Goal: Check status: Check status

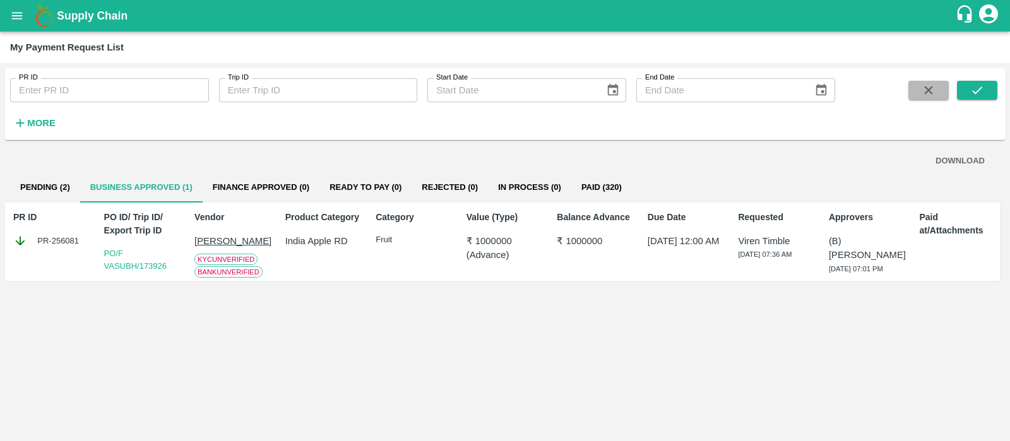
click at [934, 92] on icon "button" at bounding box center [929, 90] width 14 height 14
click at [9, 15] on button "open drawer" at bounding box center [17, 15] width 29 height 29
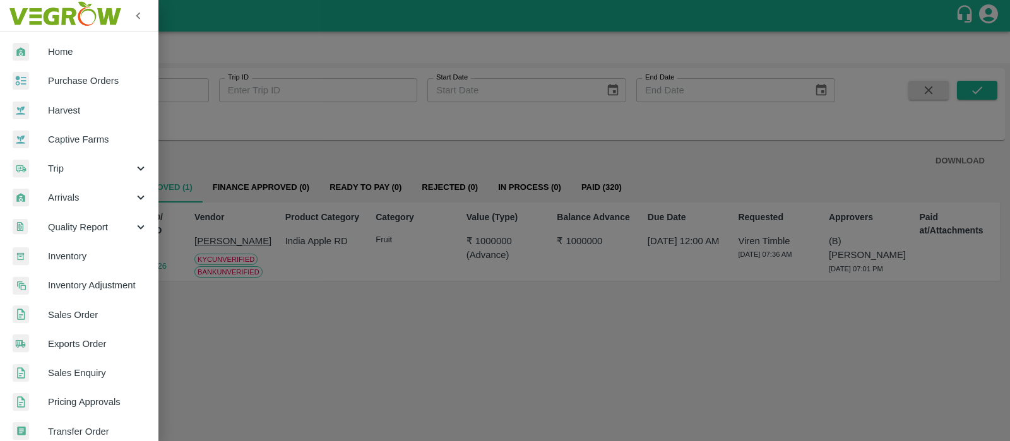
scroll to position [335, 0]
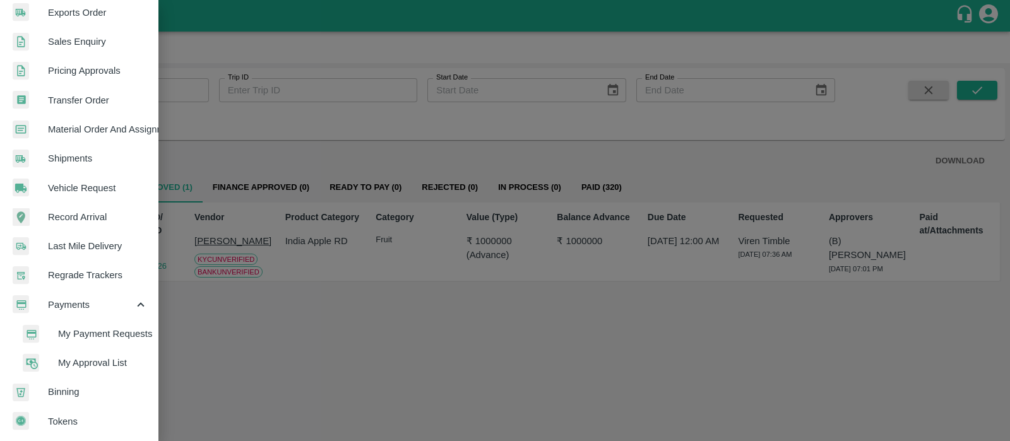
click at [89, 358] on span "My Approval List" at bounding box center [103, 363] width 90 height 14
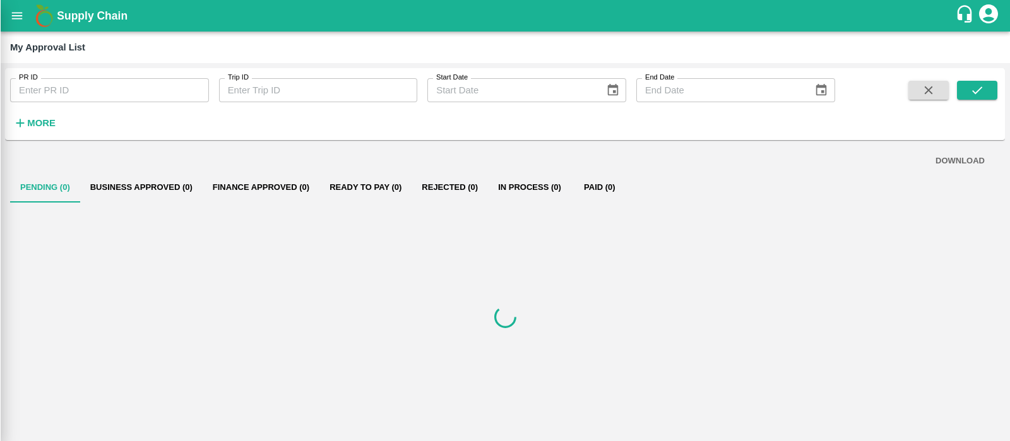
scroll to position [331, 0]
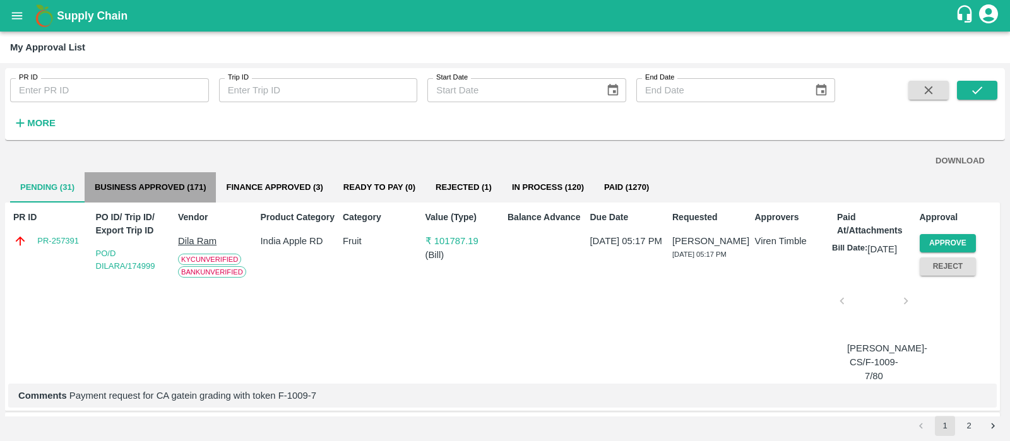
click at [174, 185] on button "Business Approved (171)" at bounding box center [151, 187] width 132 height 30
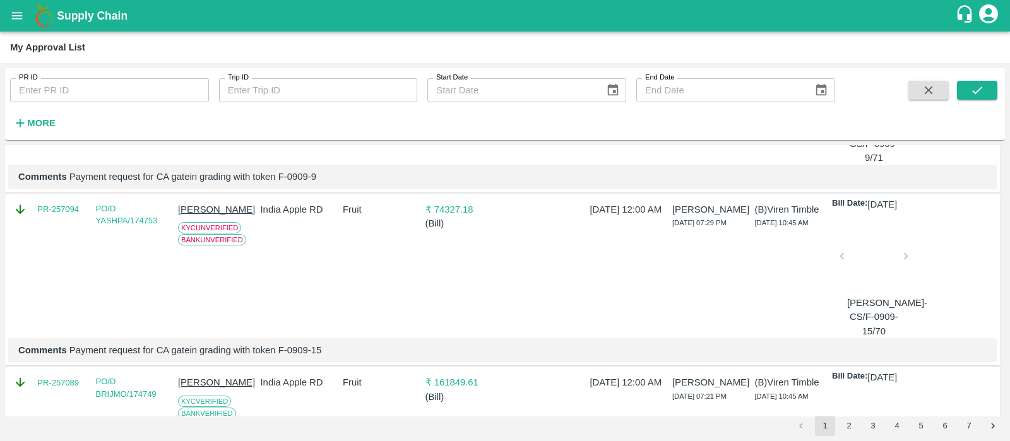
scroll to position [1101, 0]
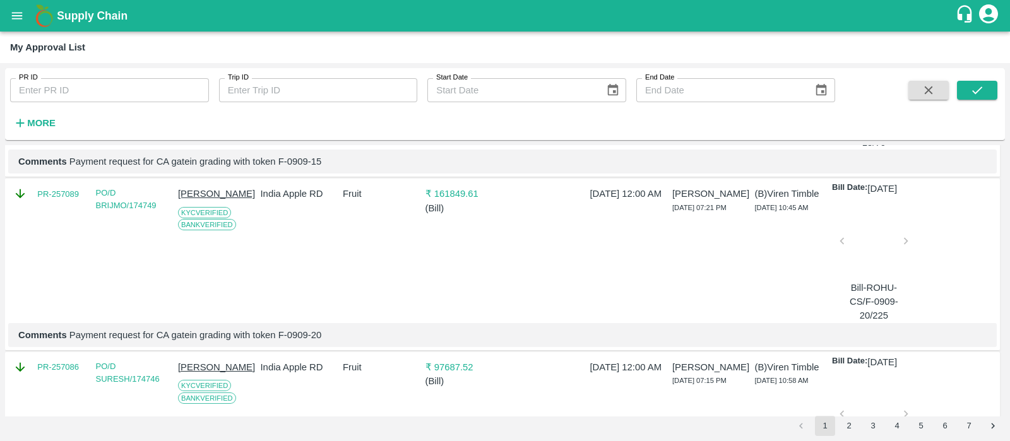
click at [970, 424] on button "7" at bounding box center [969, 426] width 20 height 20
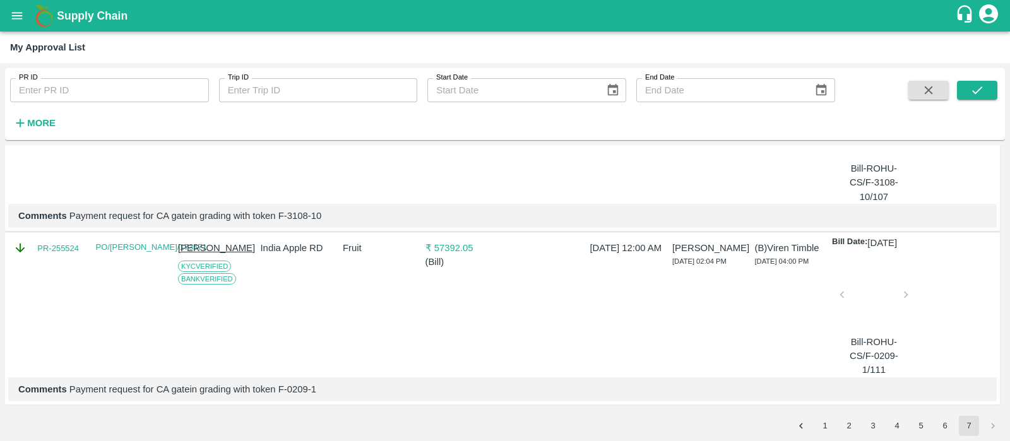
scroll to position [3715, 0]
drag, startPoint x: 81, startPoint y: 242, endPoint x: 31, endPoint y: 246, distance: 50.0
click at [31, 246] on div "PR-255524" at bounding box center [49, 306] width 82 height 141
copy link "PR-255524"
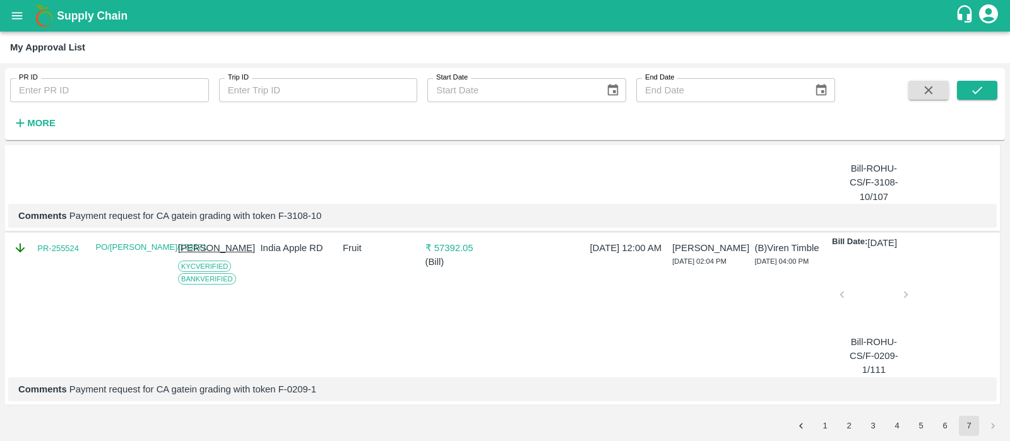
drag, startPoint x: 81, startPoint y: 263, endPoint x: 37, endPoint y: 259, distance: 44.3
click at [37, 81] on div "PR-255525" at bounding box center [51, 75] width 77 height 14
copy link "PR-255525"
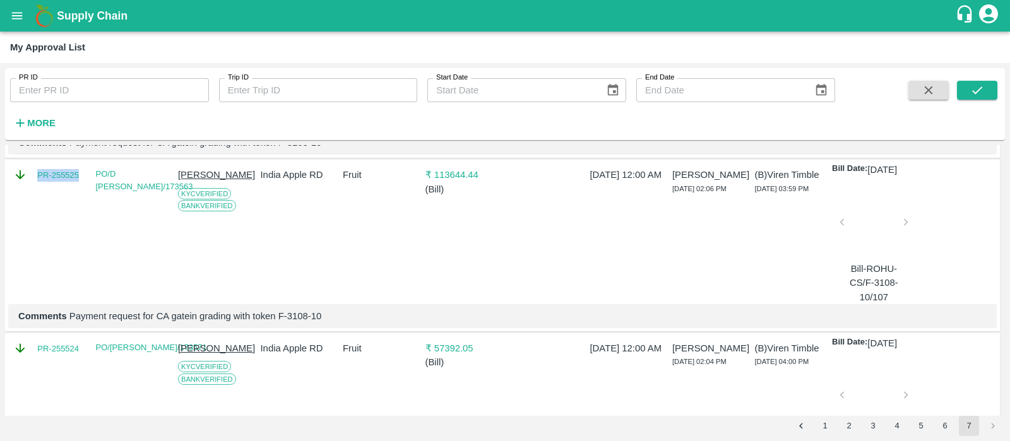
scroll to position [3358, 0]
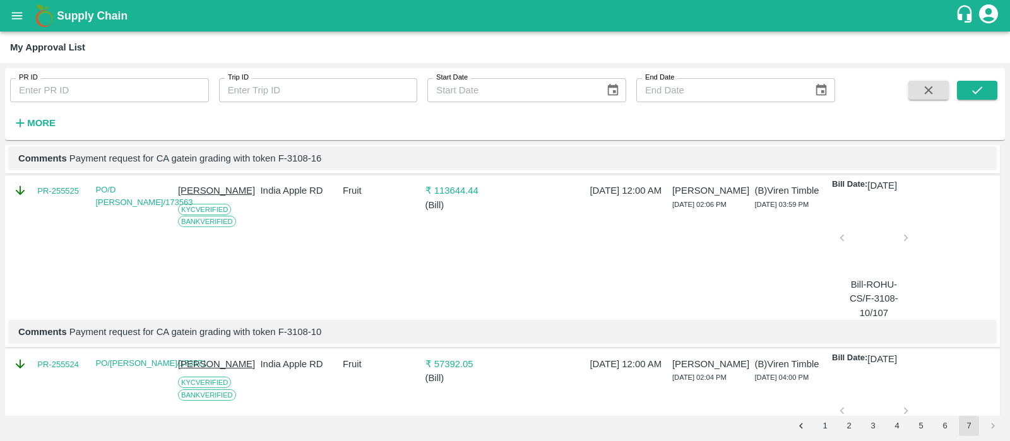
drag, startPoint x: 81, startPoint y: 232, endPoint x: 32, endPoint y: 228, distance: 50.0
click at [32, 25] on div "PR-255527" at bounding box center [51, 18] width 77 height 14
copy link "PR-255527"
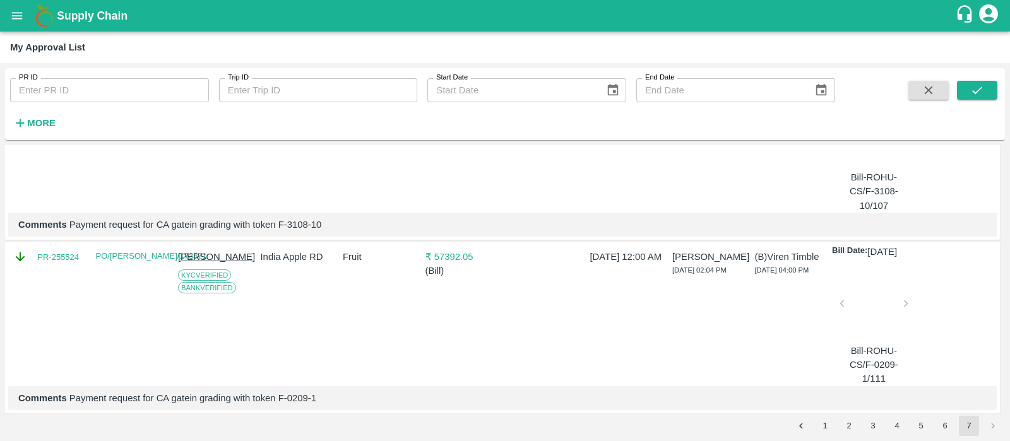
scroll to position [3462, 0]
